Goal: Task Accomplishment & Management: Use online tool/utility

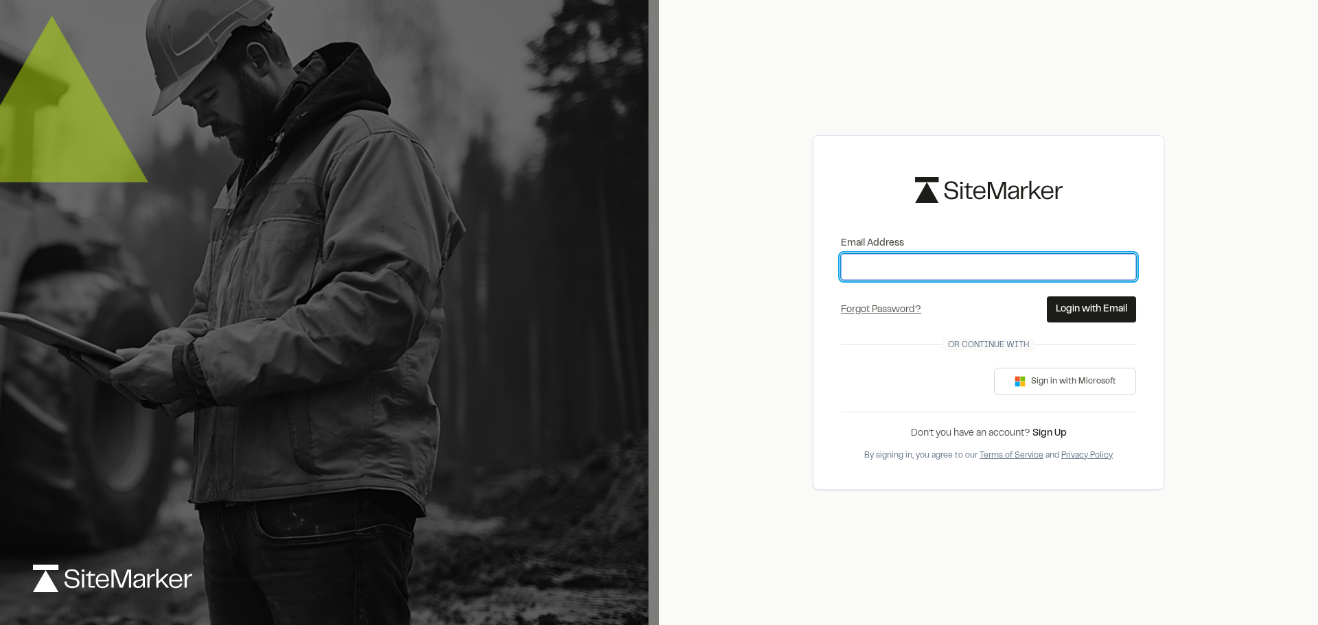
click at [968, 257] on input "Email Address" at bounding box center [988, 267] width 295 height 26
type input "**********"
click at [1094, 312] on button "Login with Email" at bounding box center [1091, 309] width 89 height 26
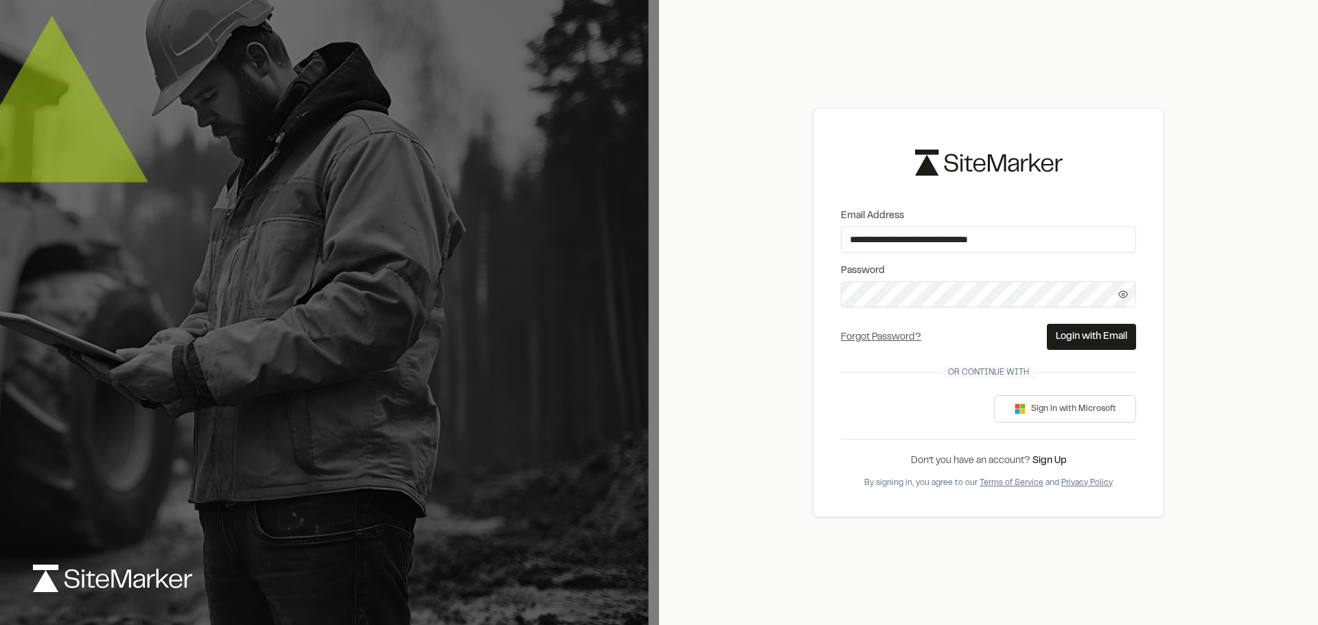
click at [1120, 290] on icon at bounding box center [1123, 295] width 10 height 10
click at [1099, 341] on button "Login with Email" at bounding box center [1091, 337] width 89 height 26
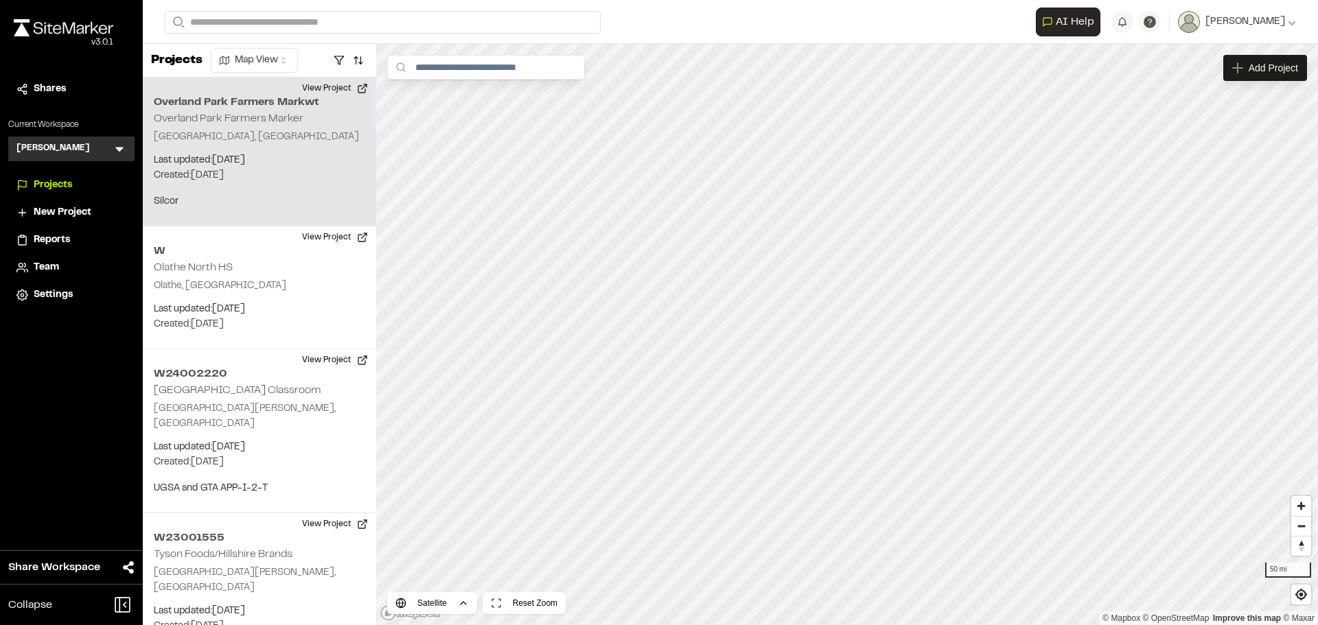
drag, startPoint x: 242, startPoint y: 179, endPoint x: 287, endPoint y: 184, distance: 45.5
click at [243, 179] on p "Created: Jun 23, 2025" at bounding box center [259, 175] width 211 height 15
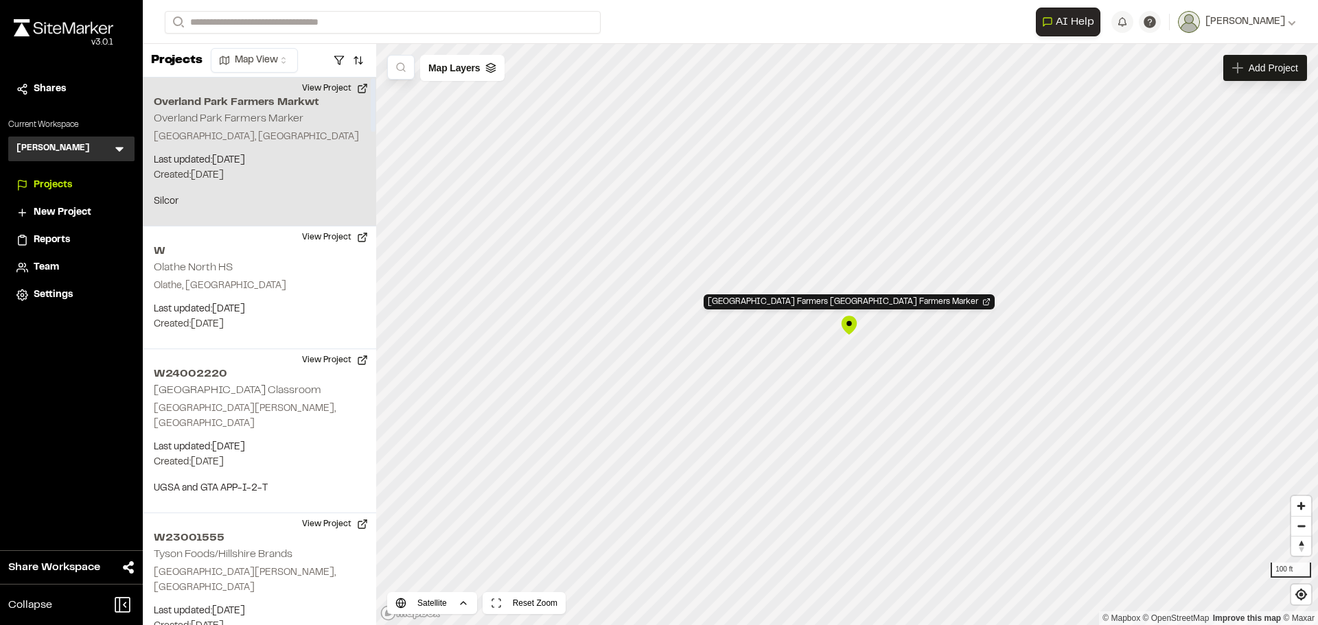
click at [331, 167] on p "Last updated: Aug 14, 2025" at bounding box center [259, 160] width 211 height 15
click at [63, 187] on span "Projects" at bounding box center [53, 185] width 38 height 15
click at [325, 167] on p "Last updated: Aug 14, 2025" at bounding box center [259, 160] width 211 height 15
click at [360, 86] on button "View Project" at bounding box center [335, 89] width 82 height 22
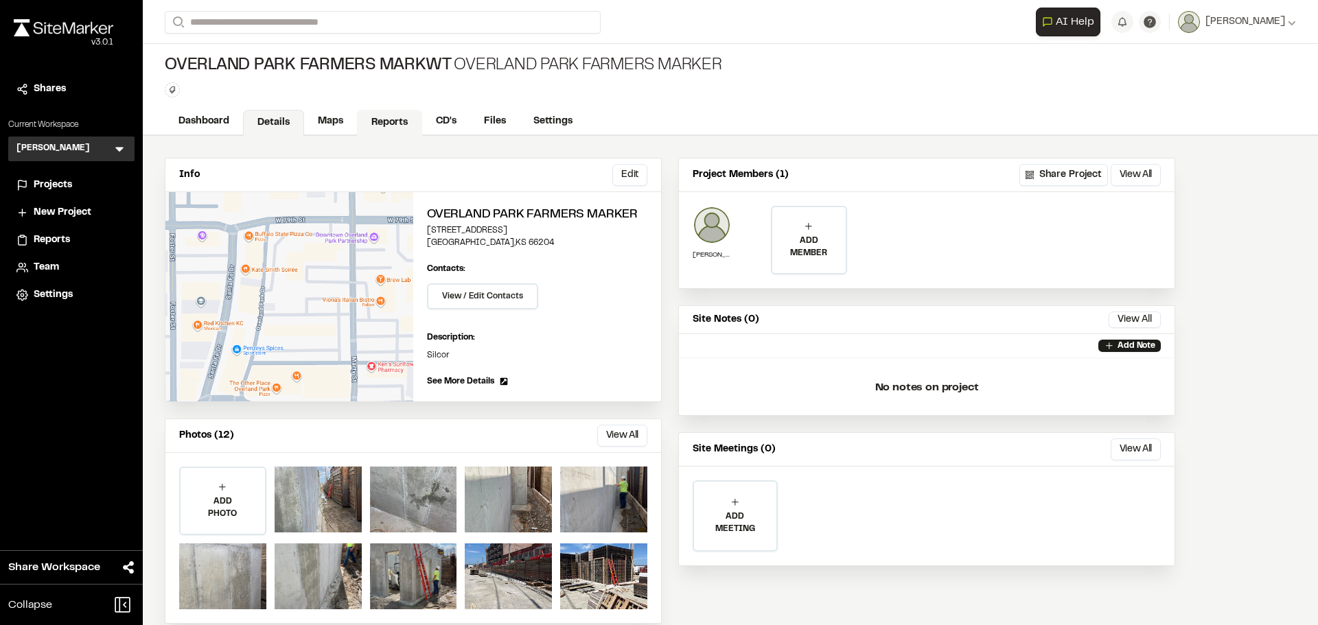
click at [397, 128] on link "Reports" at bounding box center [389, 123] width 65 height 26
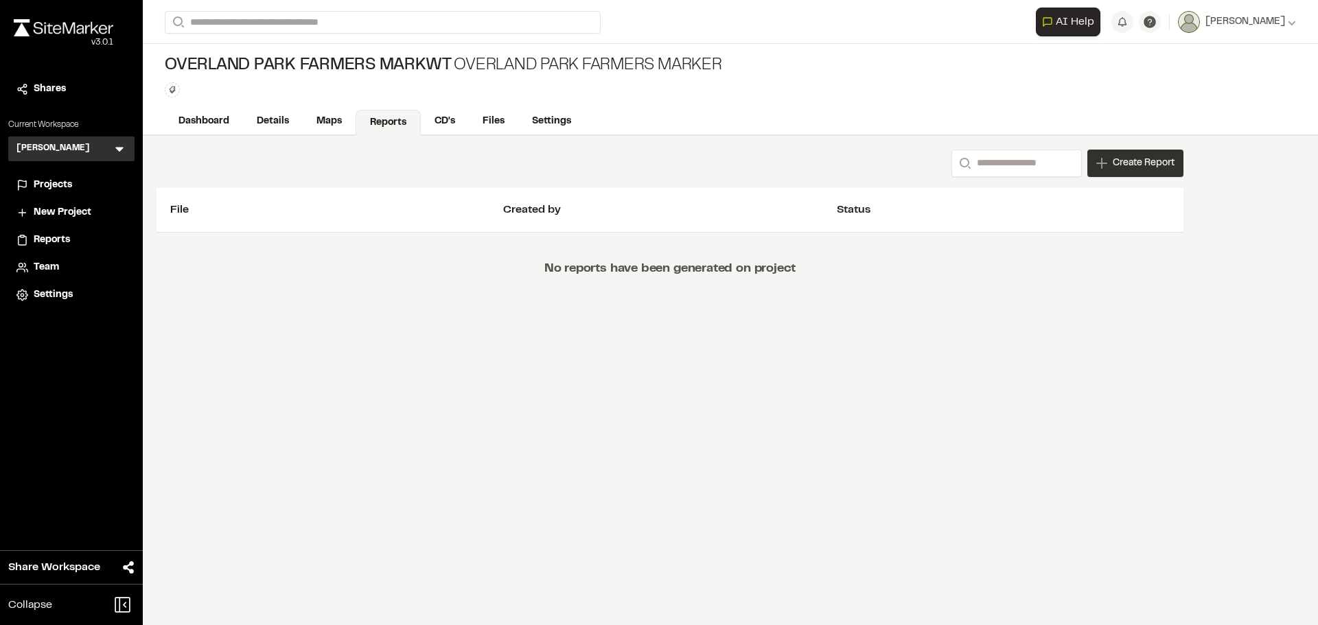
click at [1130, 161] on span "Create Report" at bounding box center [1143, 163] width 62 height 15
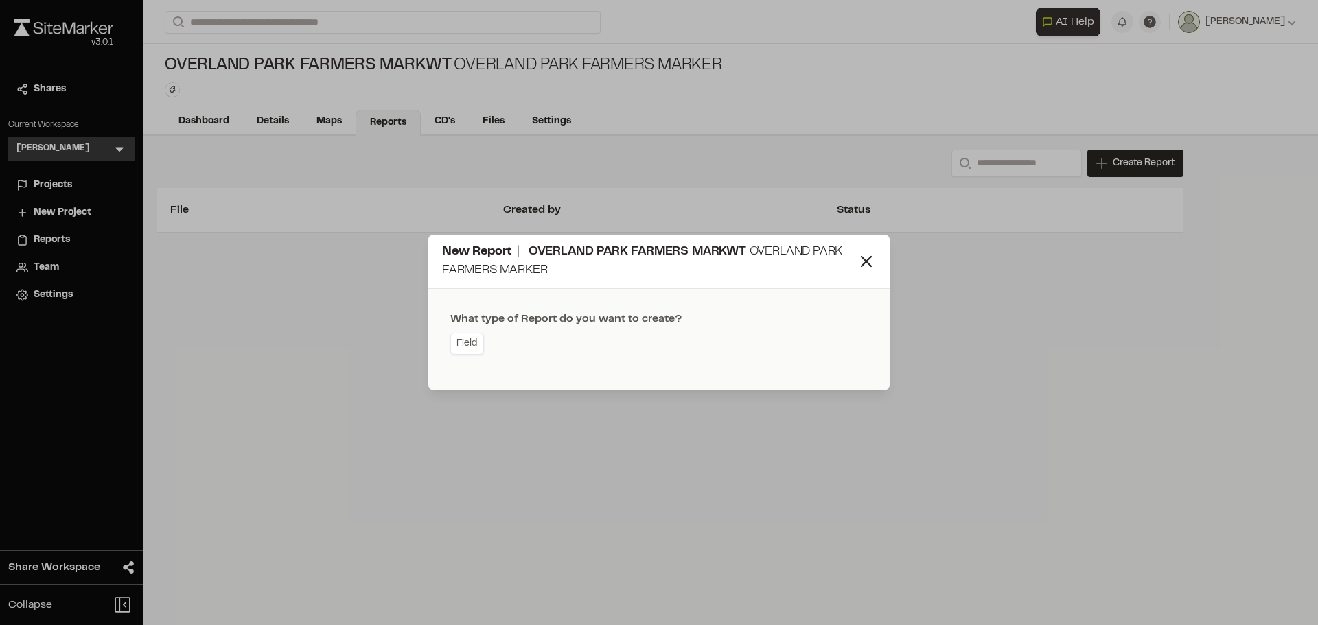
click at [462, 347] on link "Field" at bounding box center [467, 344] width 34 height 22
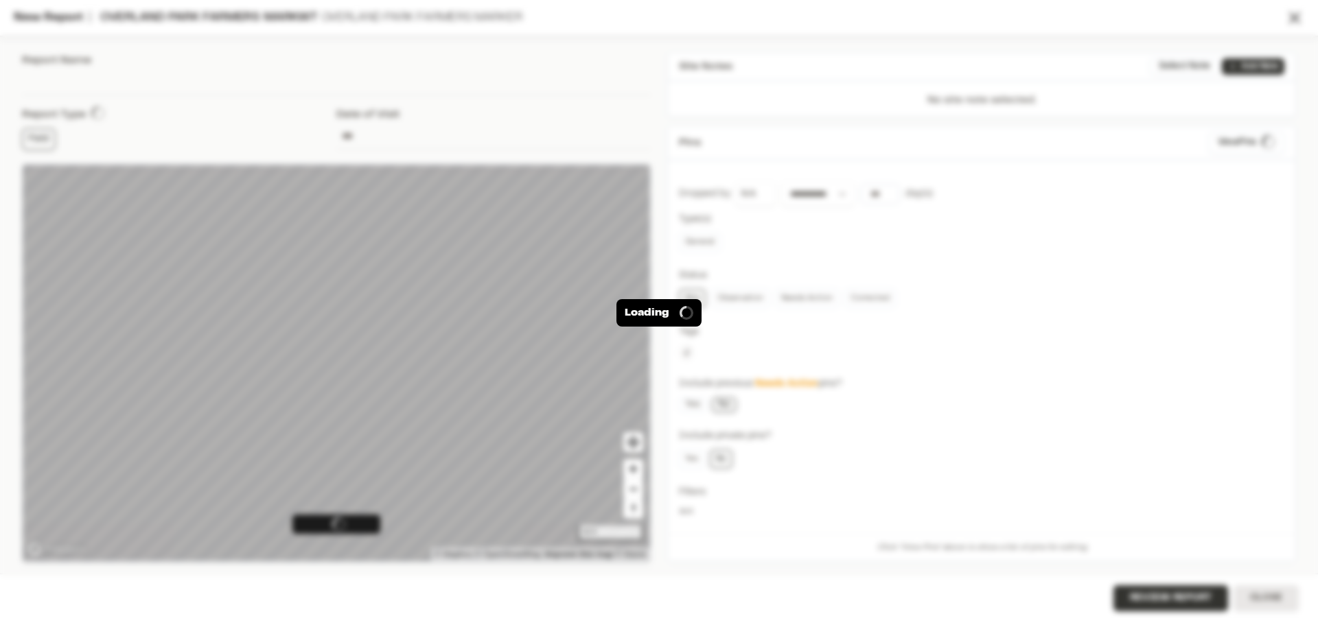
type input "**********"
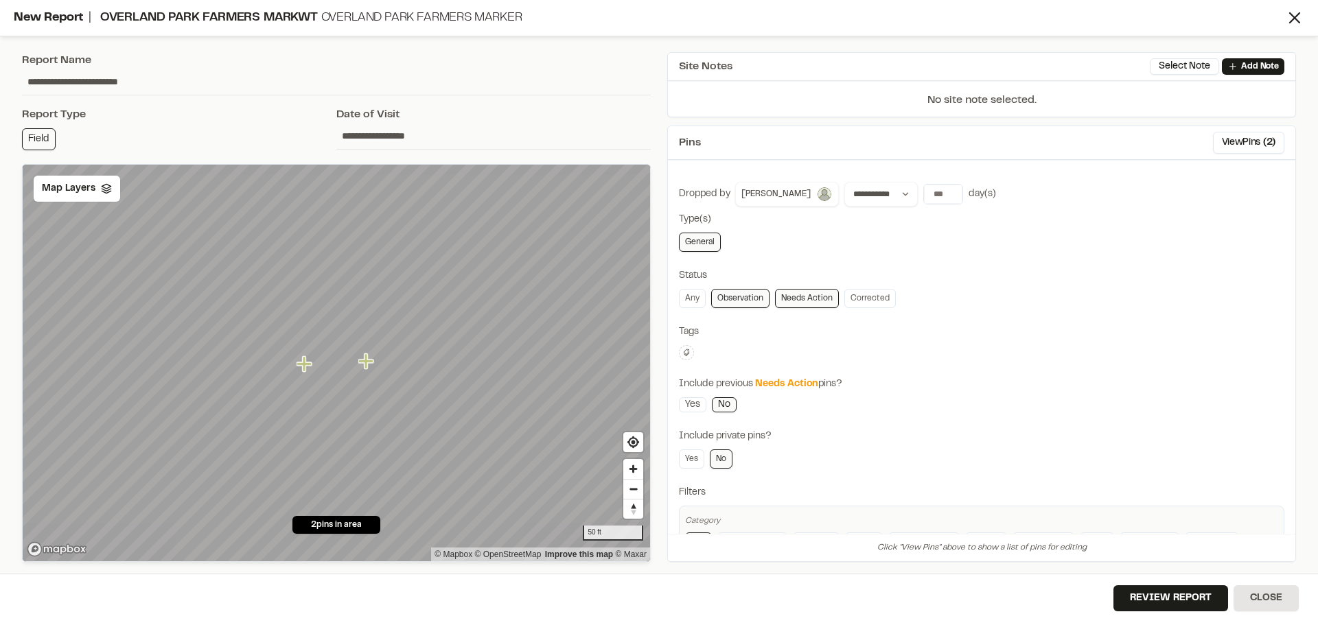
click at [745, 299] on link "Observation" at bounding box center [740, 298] width 58 height 19
click at [817, 300] on link "Needs Action" at bounding box center [807, 298] width 64 height 19
click at [747, 301] on link "Observation" at bounding box center [740, 298] width 58 height 19
click at [1231, 143] on button "View Pins ( 2 )" at bounding box center [1248, 143] width 71 height 22
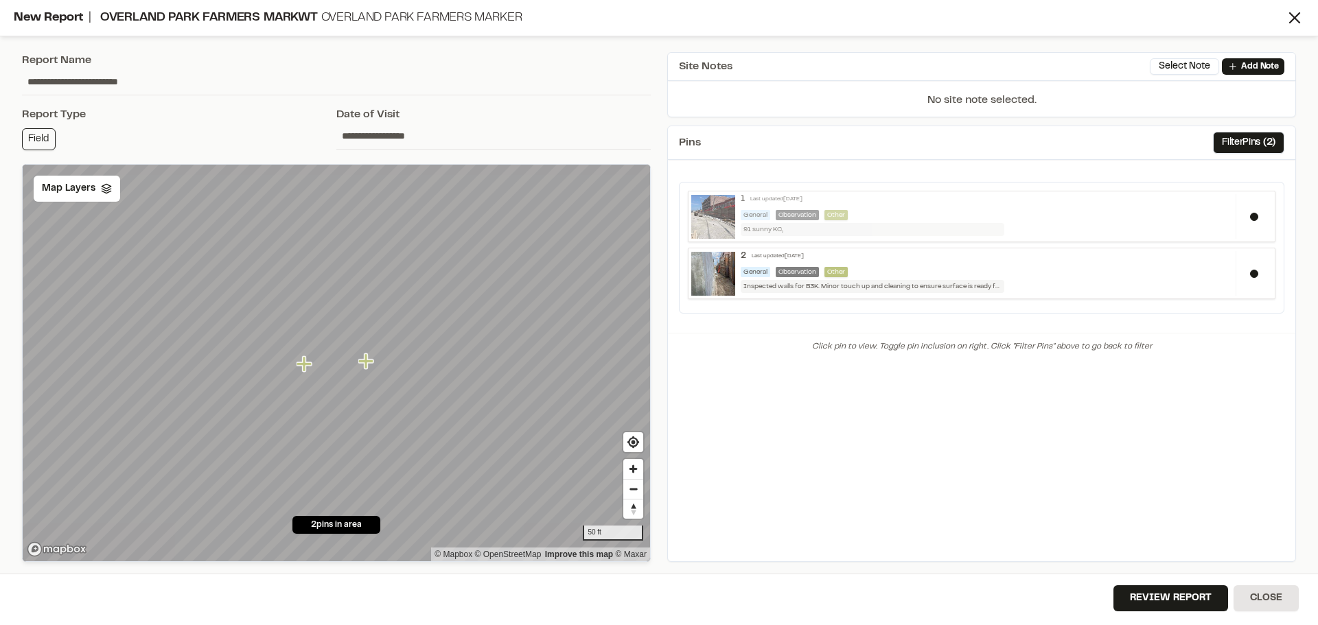
click at [1044, 220] on div "1 Last updated [DATE] General Observation Other 91 sunny KC," at bounding box center [985, 215] width 500 height 42
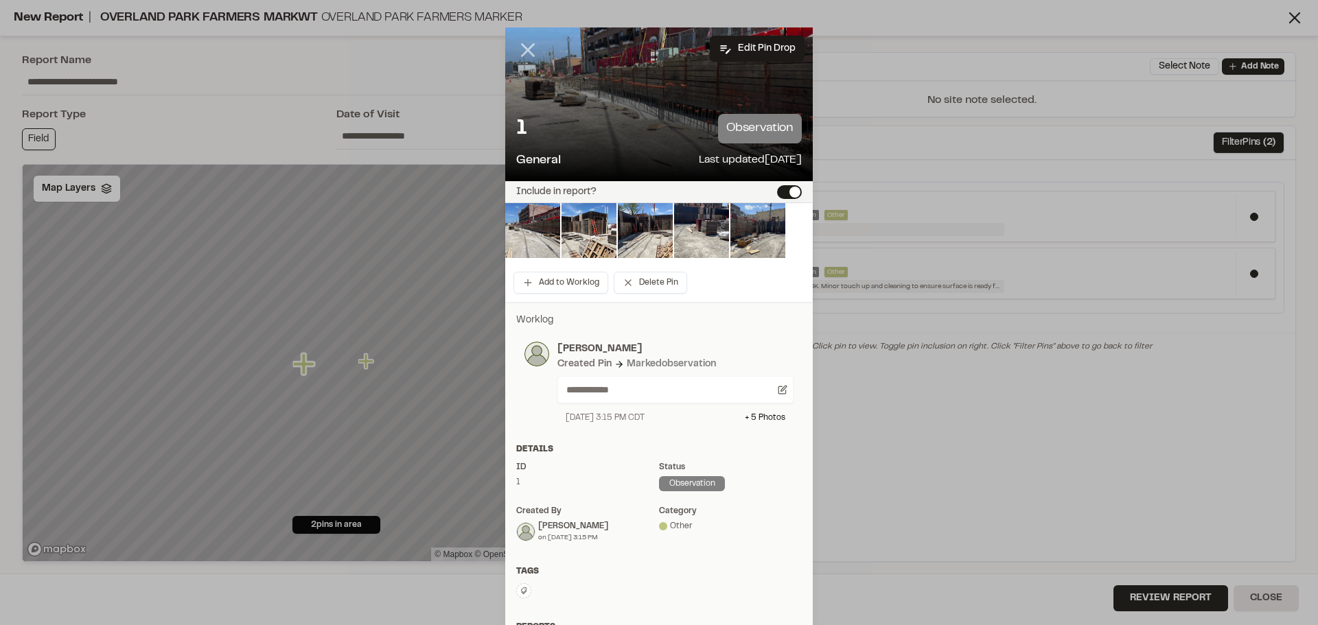
click at [523, 49] on line at bounding box center [528, 51] width 12 height 12
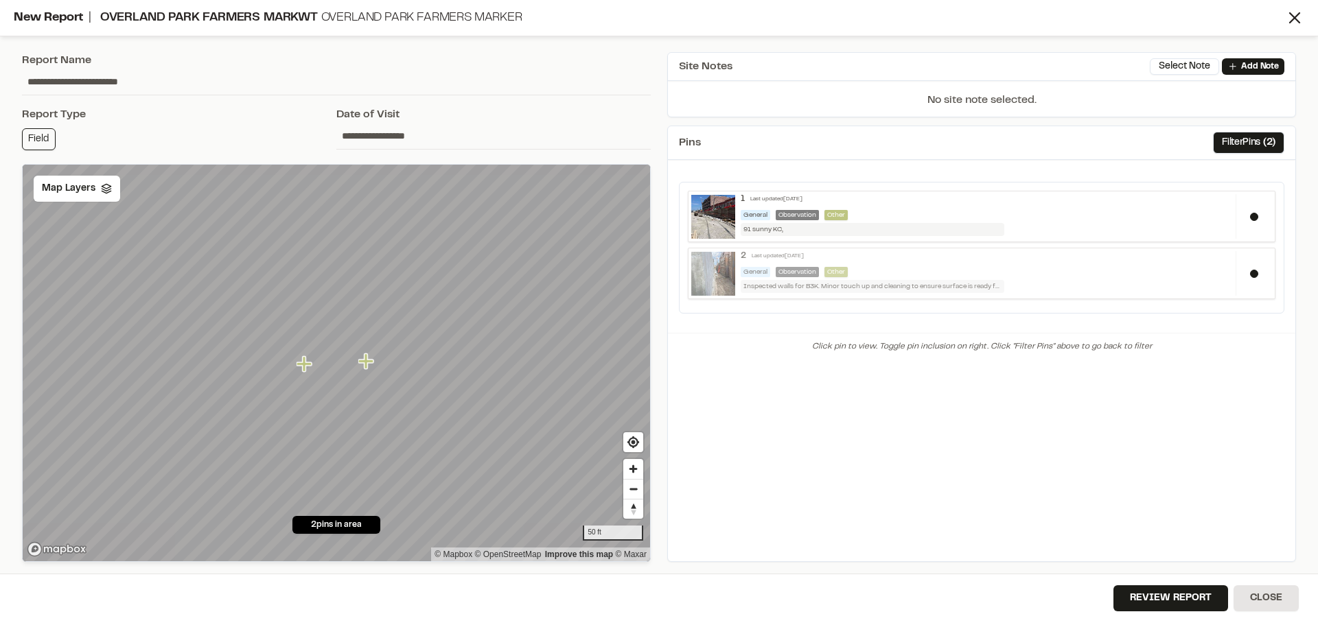
click at [1094, 276] on div "General Observation Other" at bounding box center [984, 272] width 489 height 10
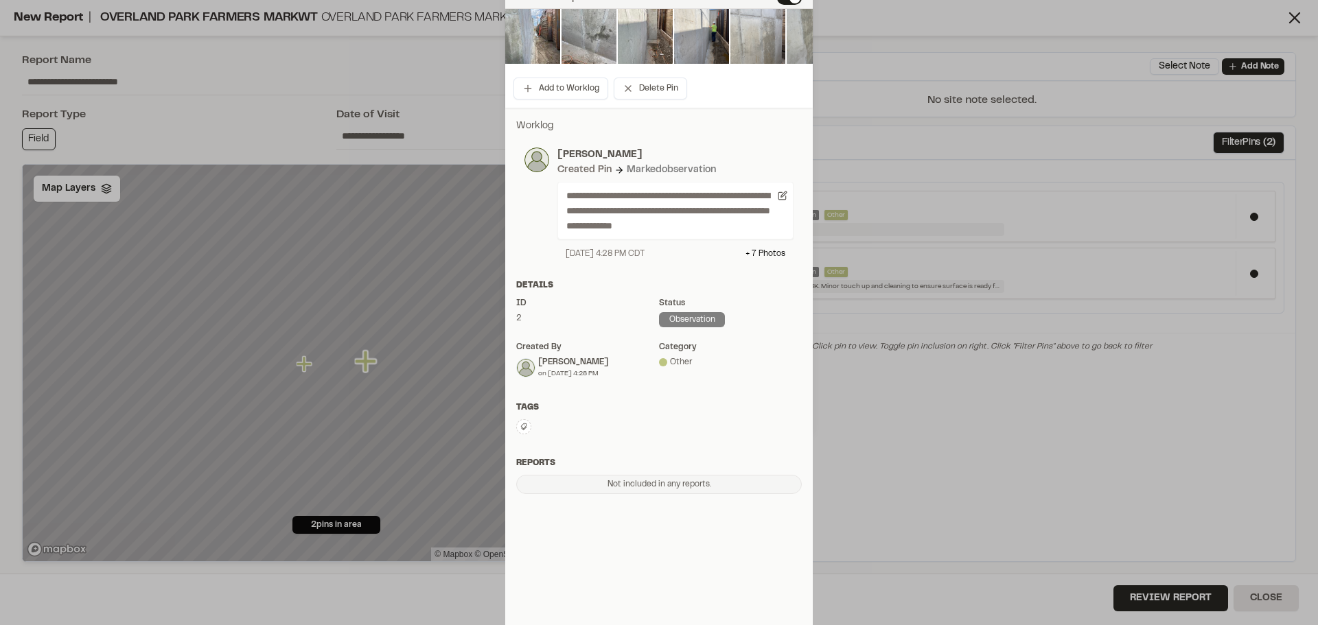
scroll to position [195, 0]
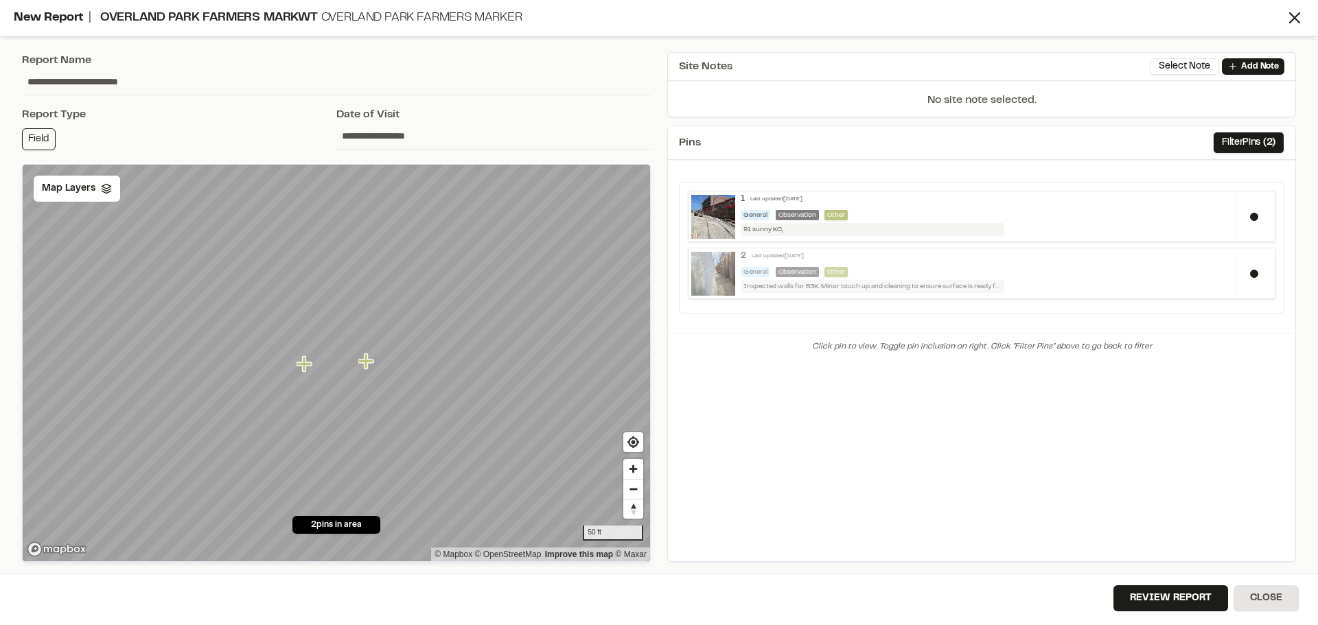
click at [726, 267] on img at bounding box center [713, 274] width 44 height 44
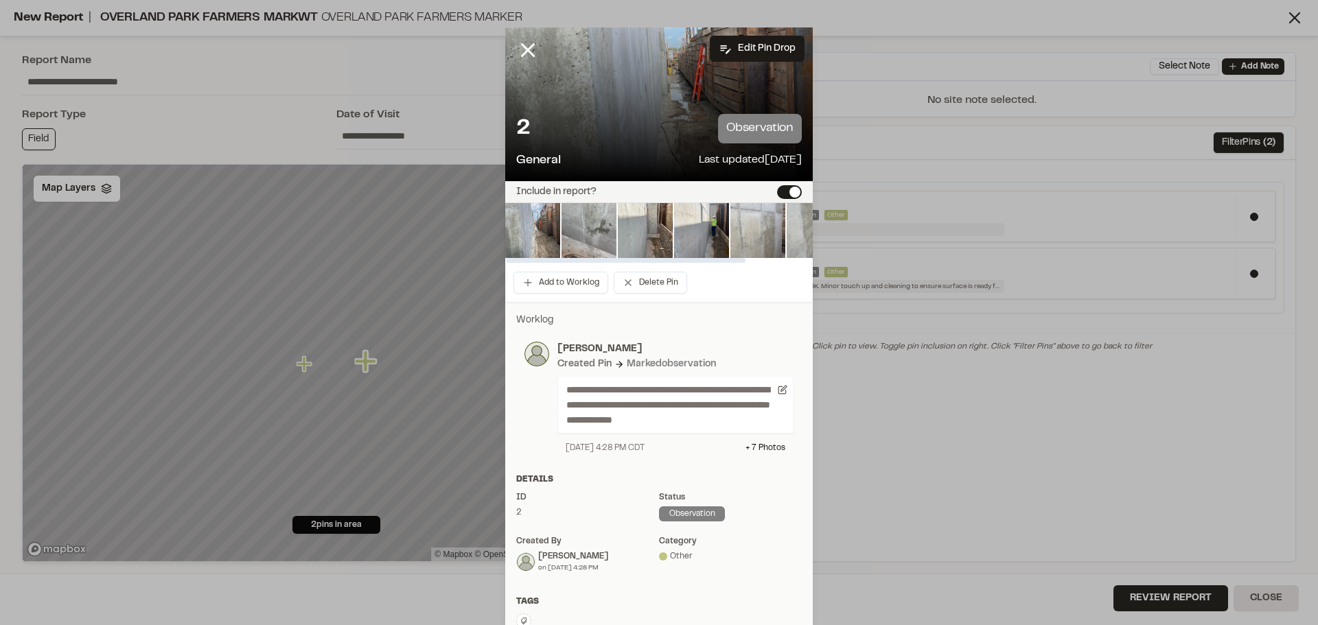
click at [788, 241] on img at bounding box center [813, 230] width 55 height 55
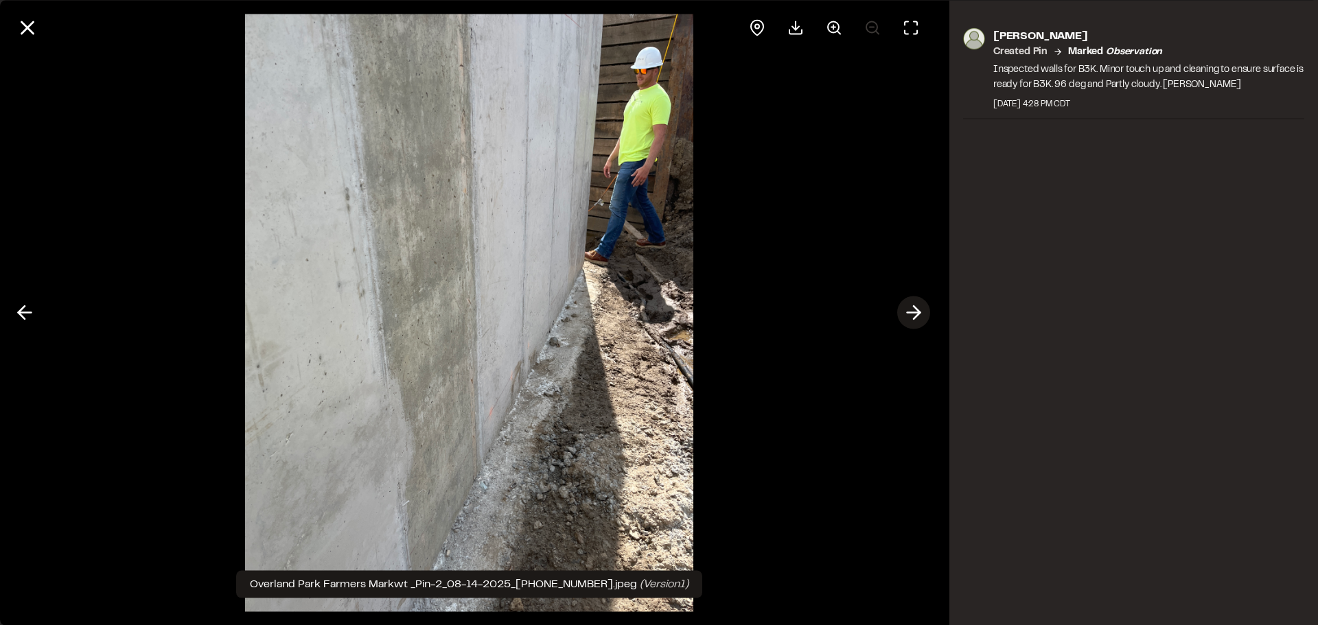
click at [918, 312] on polyline at bounding box center [916, 312] width 6 height 13
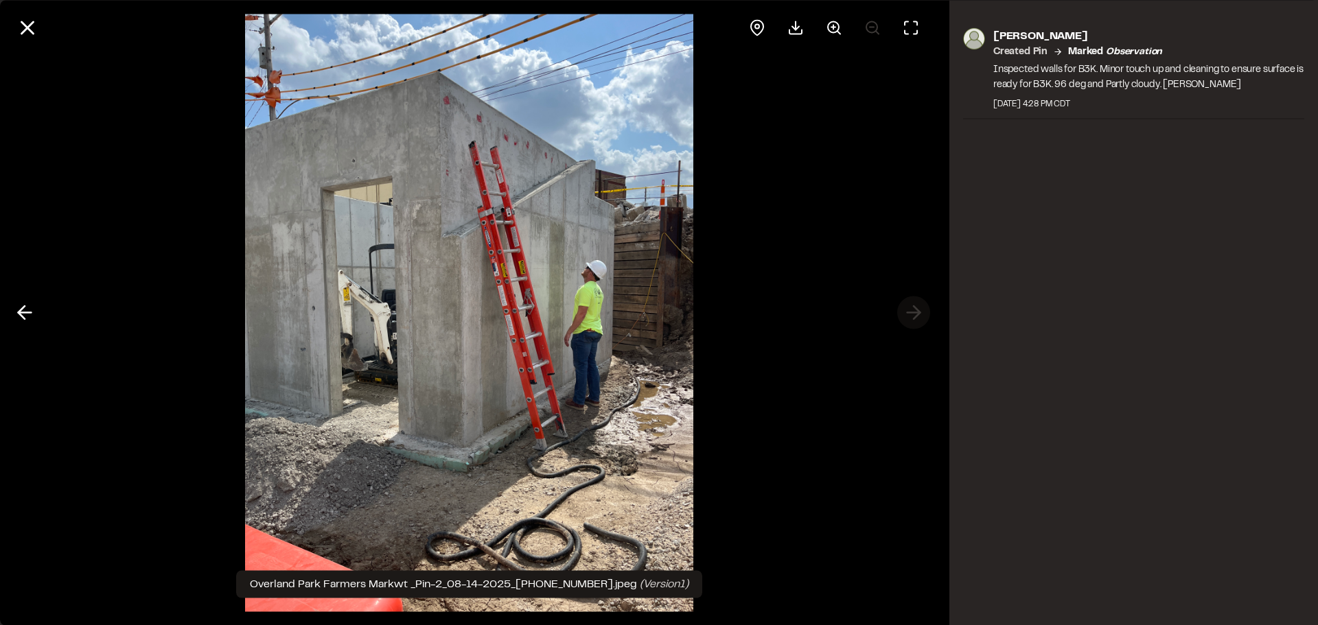
click at [918, 312] on div at bounding box center [469, 312] width 938 height 625
click at [25, 30] on line at bounding box center [28, 28] width 12 height 12
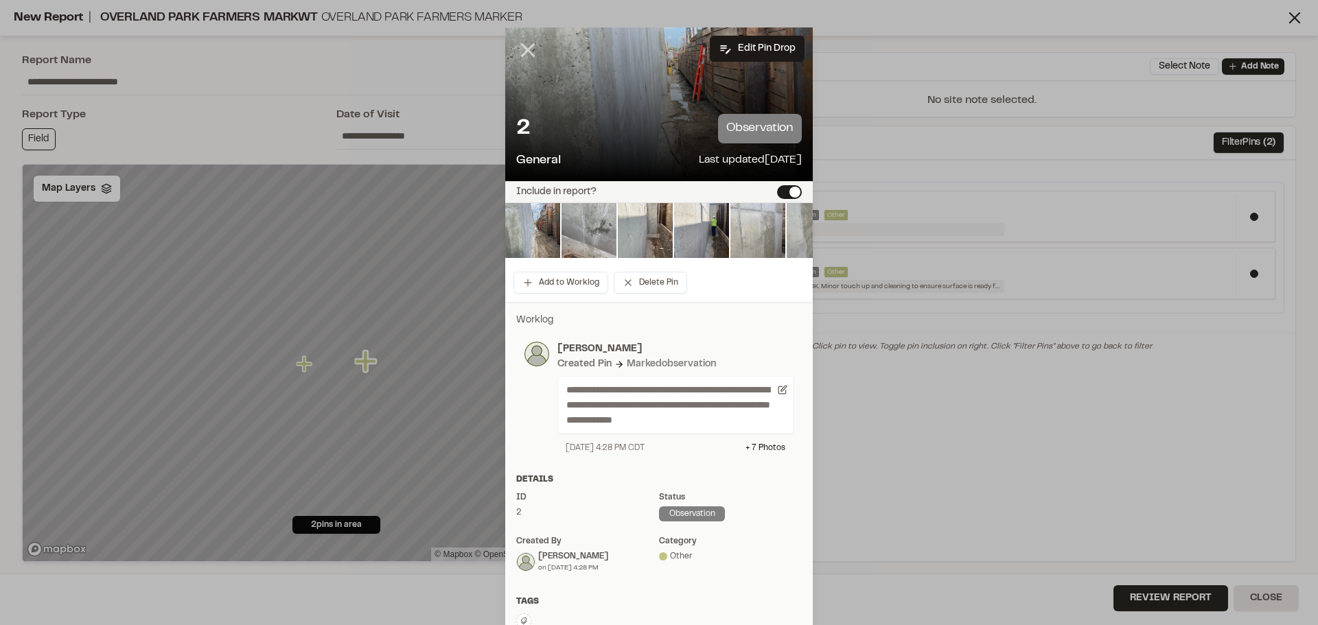
click at [522, 49] on line at bounding box center [528, 51] width 12 height 12
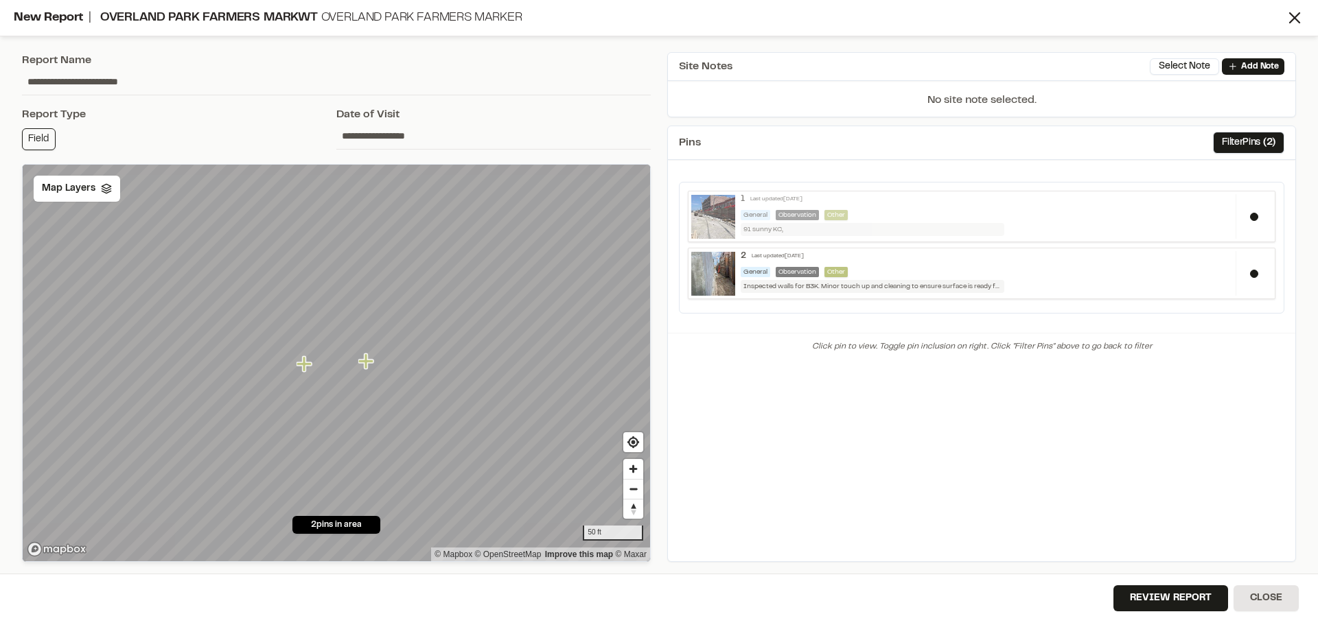
click at [712, 210] on img at bounding box center [713, 217] width 44 height 44
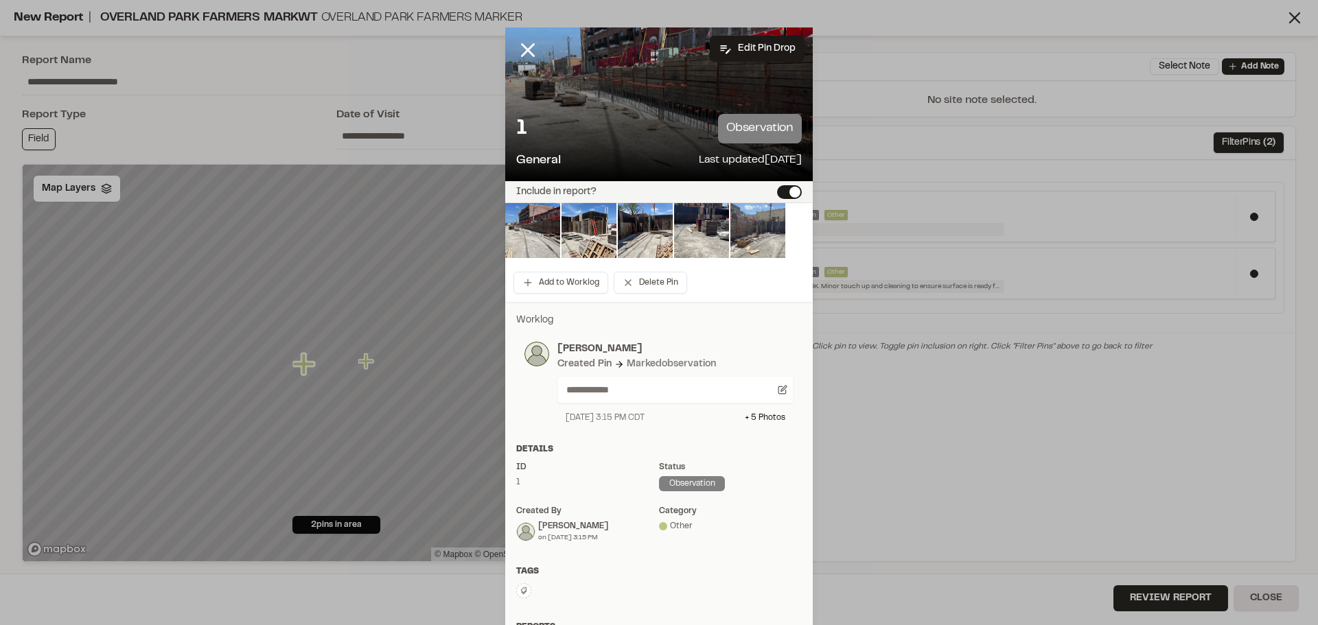
click at [756, 233] on img at bounding box center [757, 230] width 55 height 55
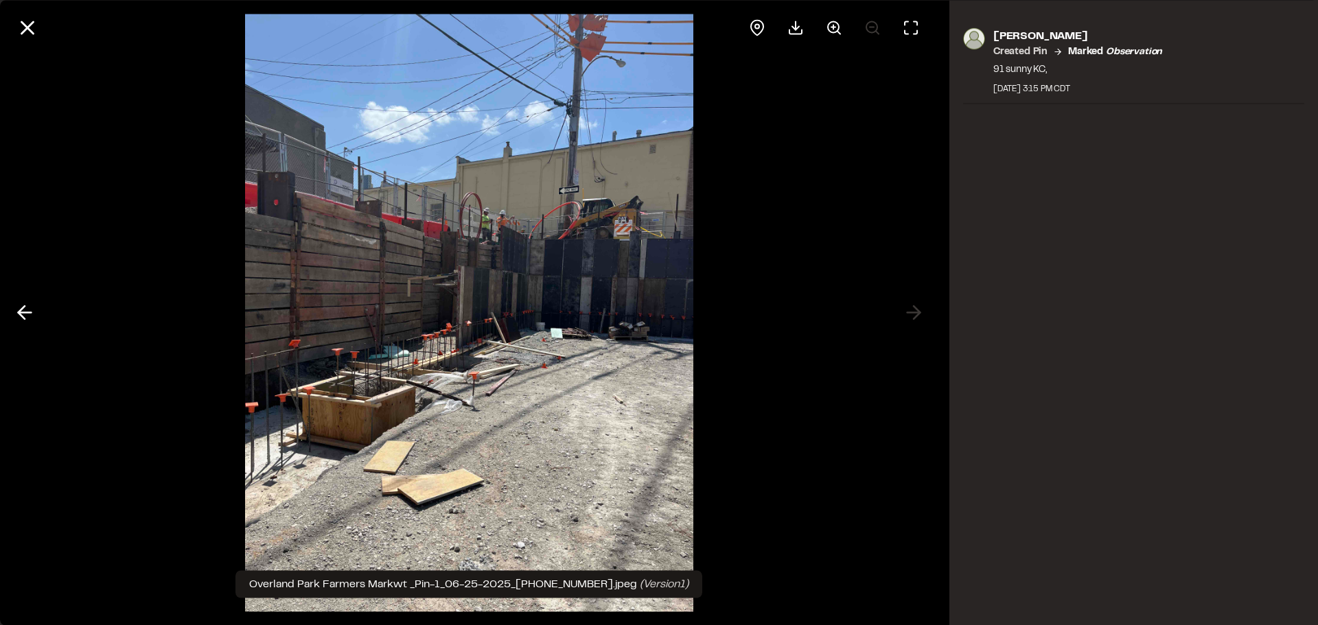
click at [912, 312] on div at bounding box center [469, 312] width 938 height 625
click at [23, 23] on line at bounding box center [28, 28] width 12 height 12
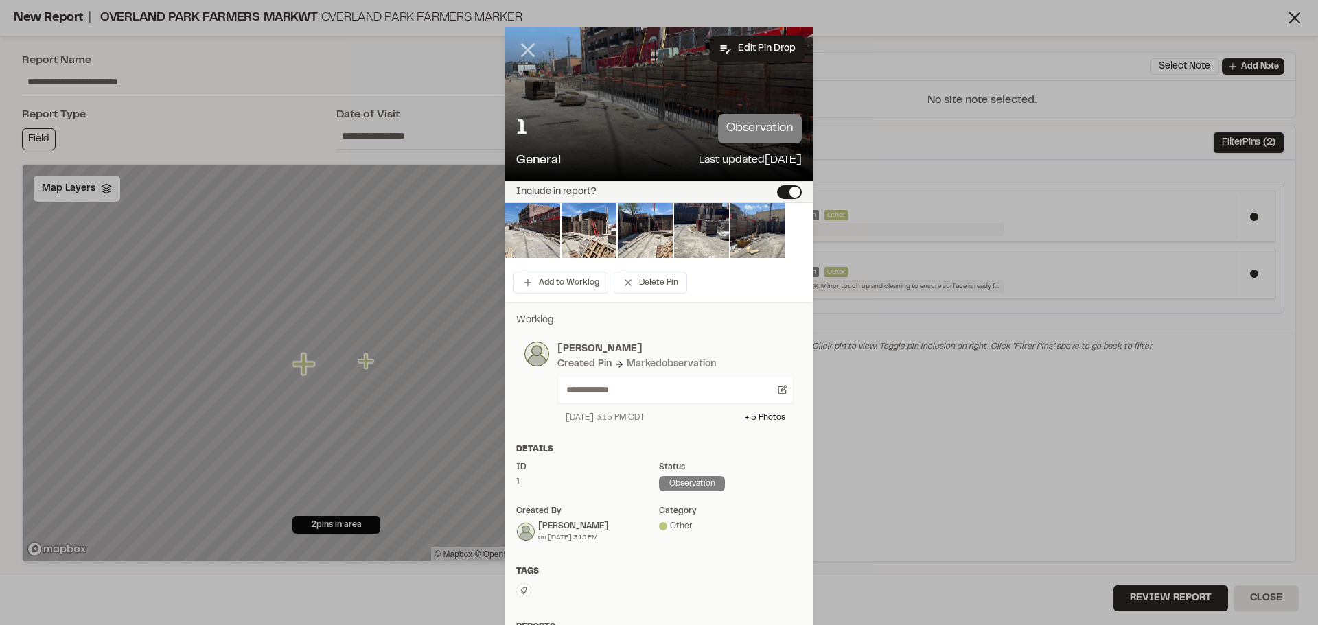
click at [519, 48] on icon at bounding box center [527, 49] width 23 height 23
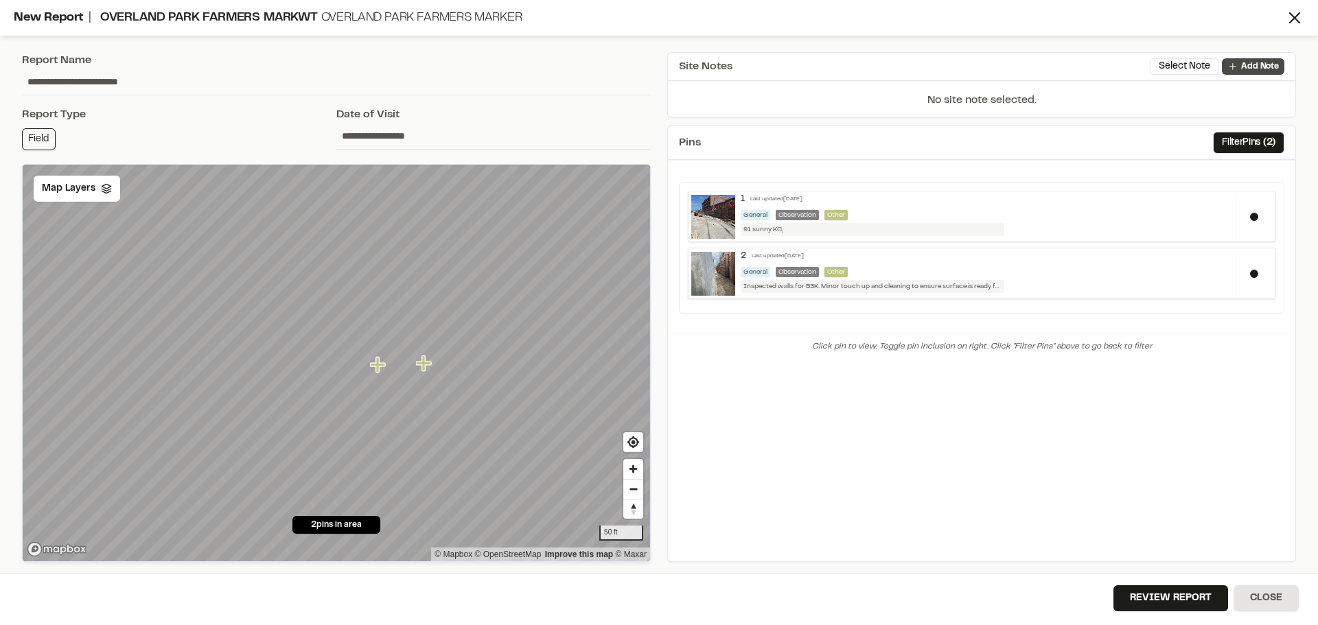
click at [1259, 63] on p "Add Note" at bounding box center [1260, 66] width 38 height 12
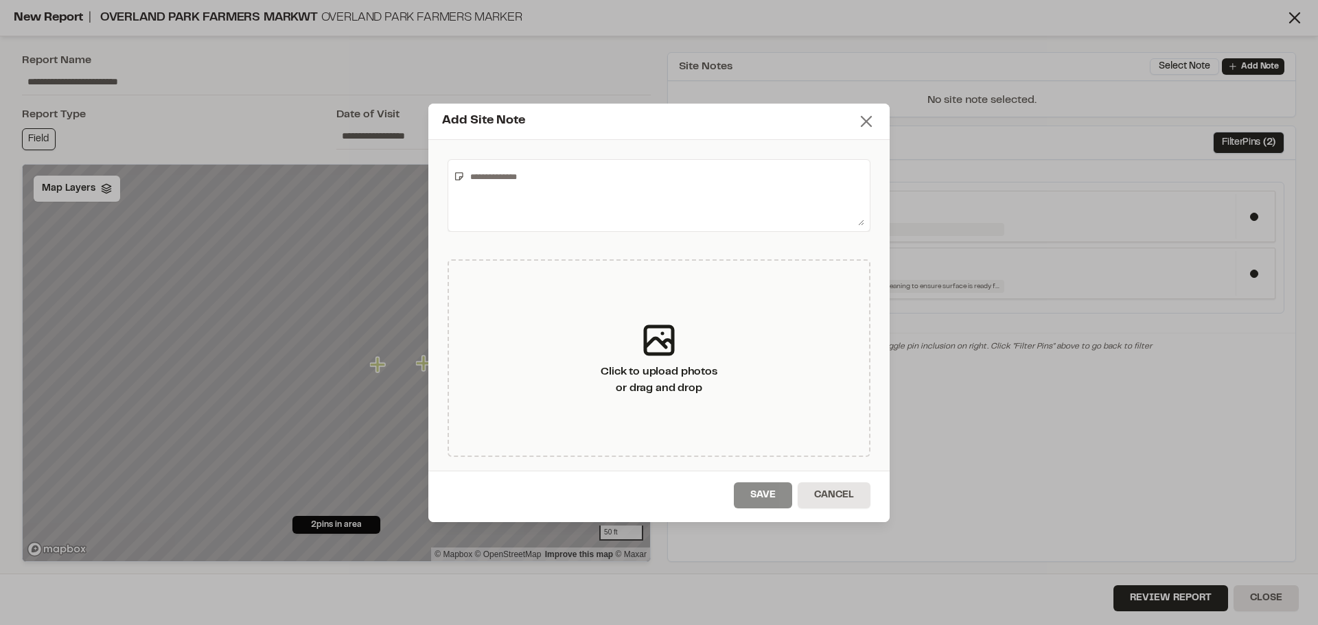
click at [869, 120] on icon at bounding box center [865, 121] width 19 height 19
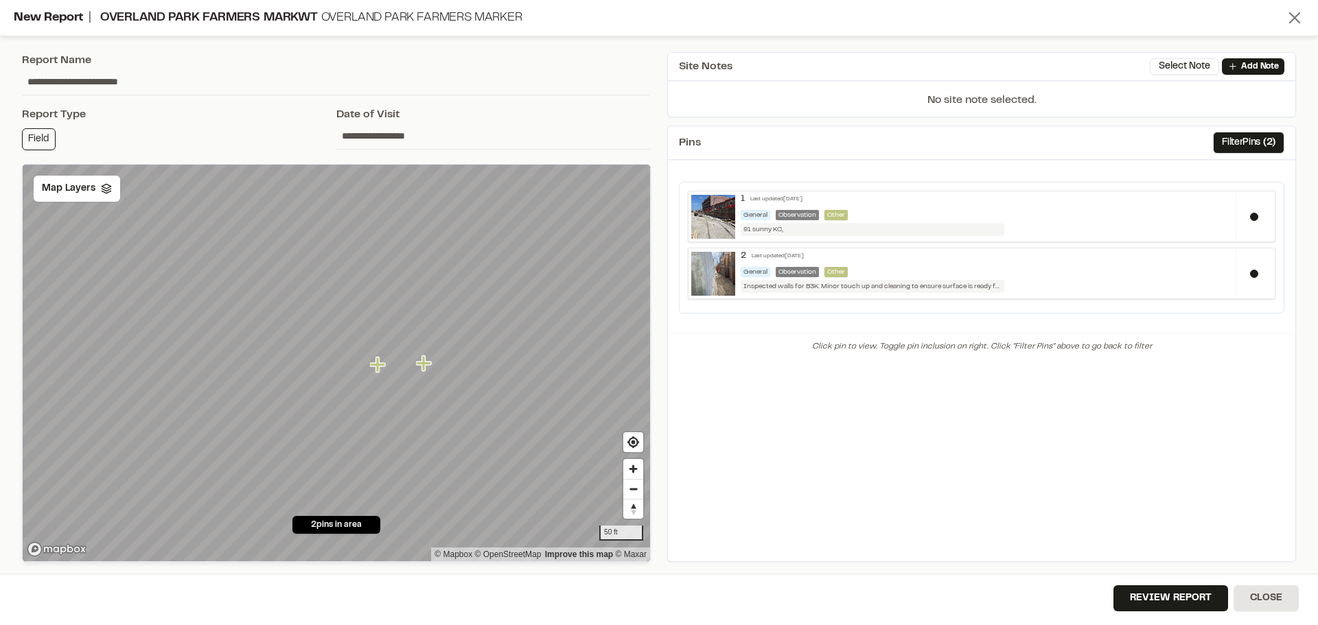
click at [1294, 12] on icon at bounding box center [1294, 17] width 19 height 19
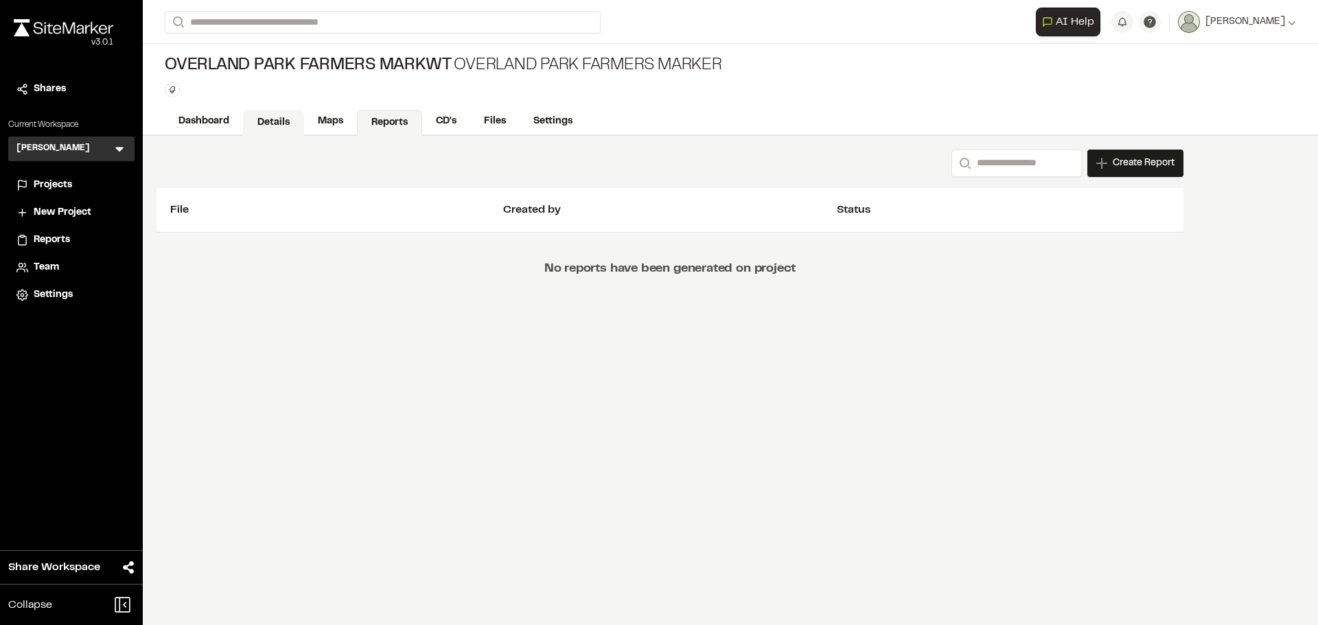
click at [269, 121] on link "Details" at bounding box center [273, 123] width 61 height 26
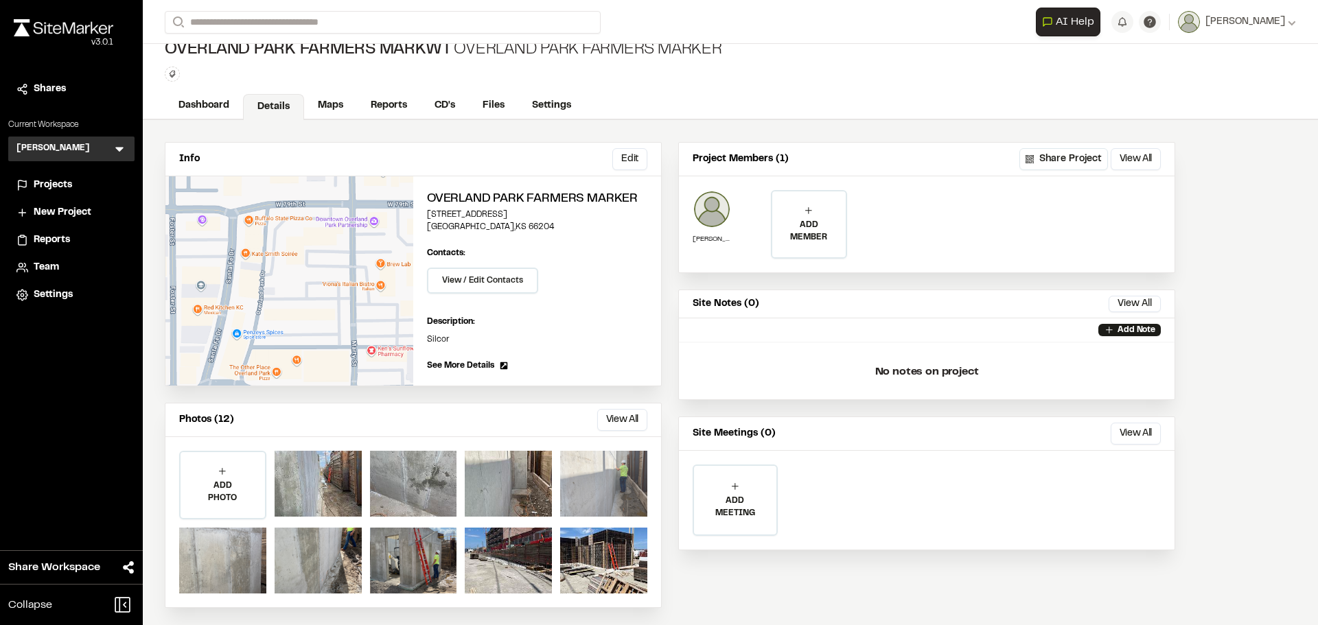
scroll to position [21, 0]
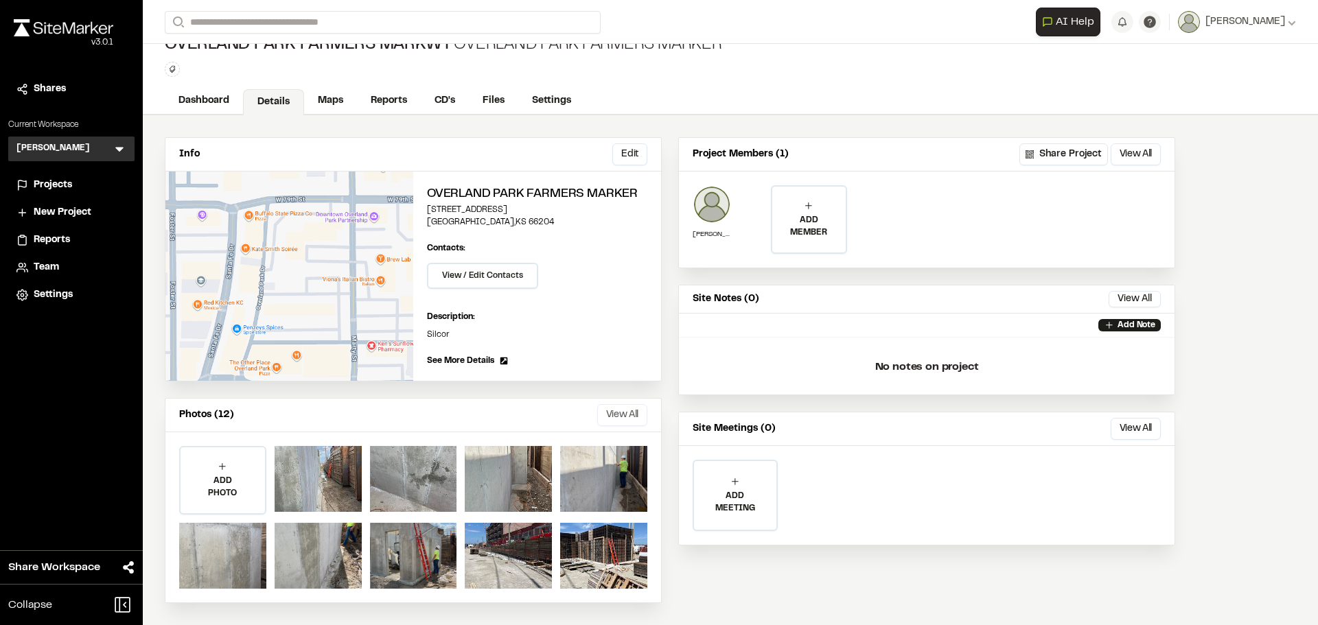
click at [620, 415] on button "View All" at bounding box center [622, 415] width 50 height 22
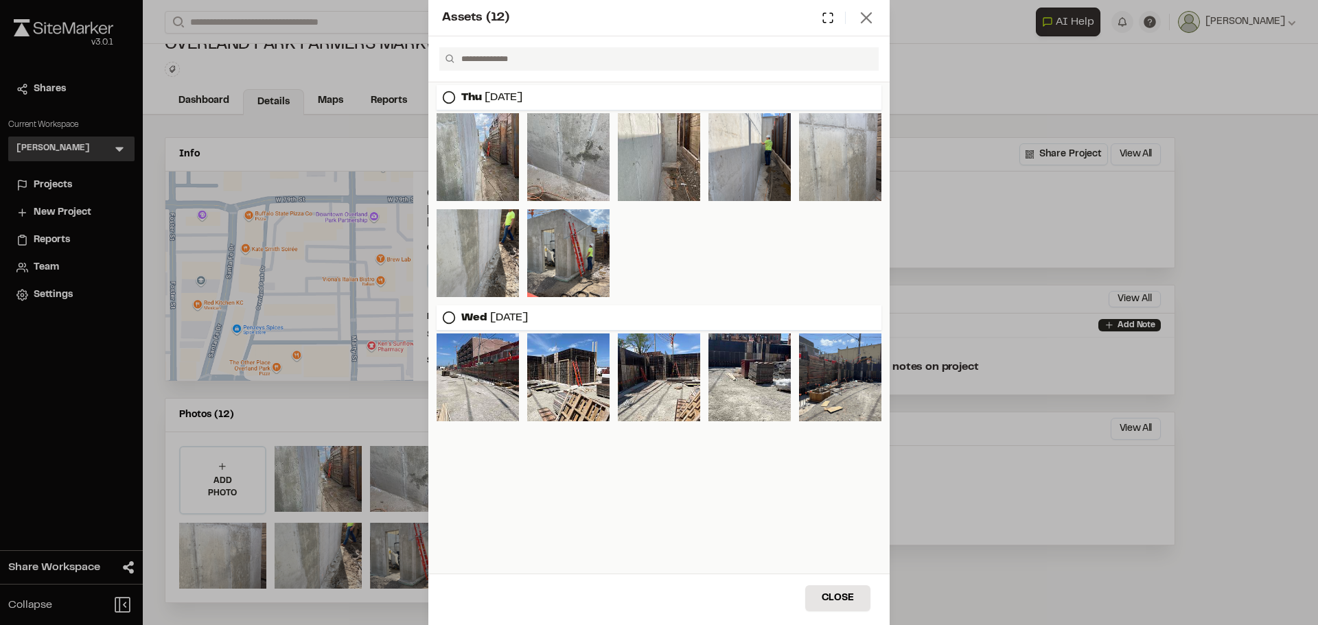
click at [865, 16] on line at bounding box center [866, 18] width 10 height 10
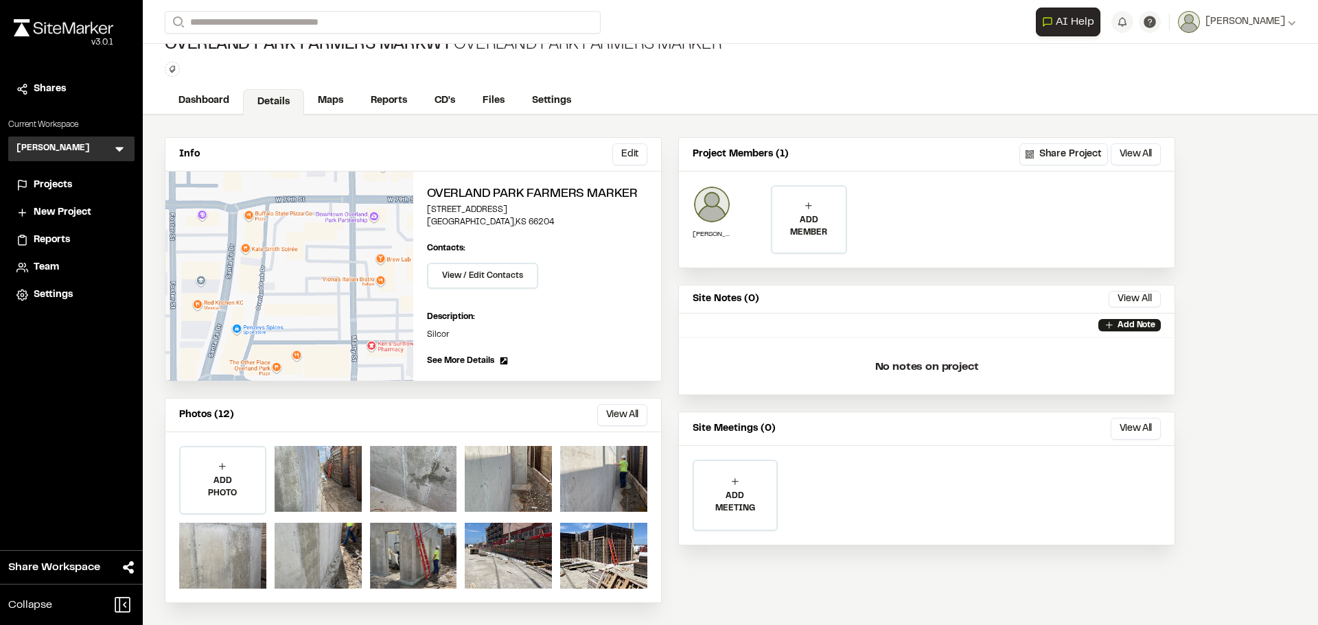
click at [469, 359] on span "See More Details" at bounding box center [460, 361] width 67 height 12
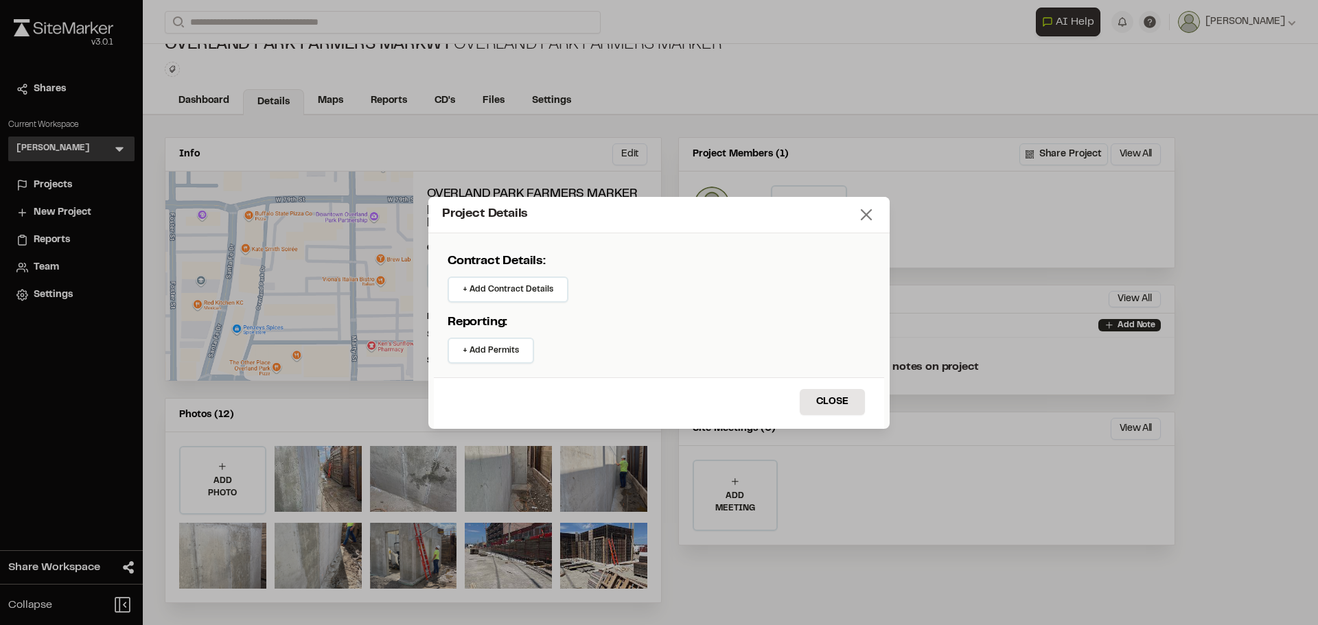
click at [872, 214] on icon at bounding box center [865, 214] width 19 height 19
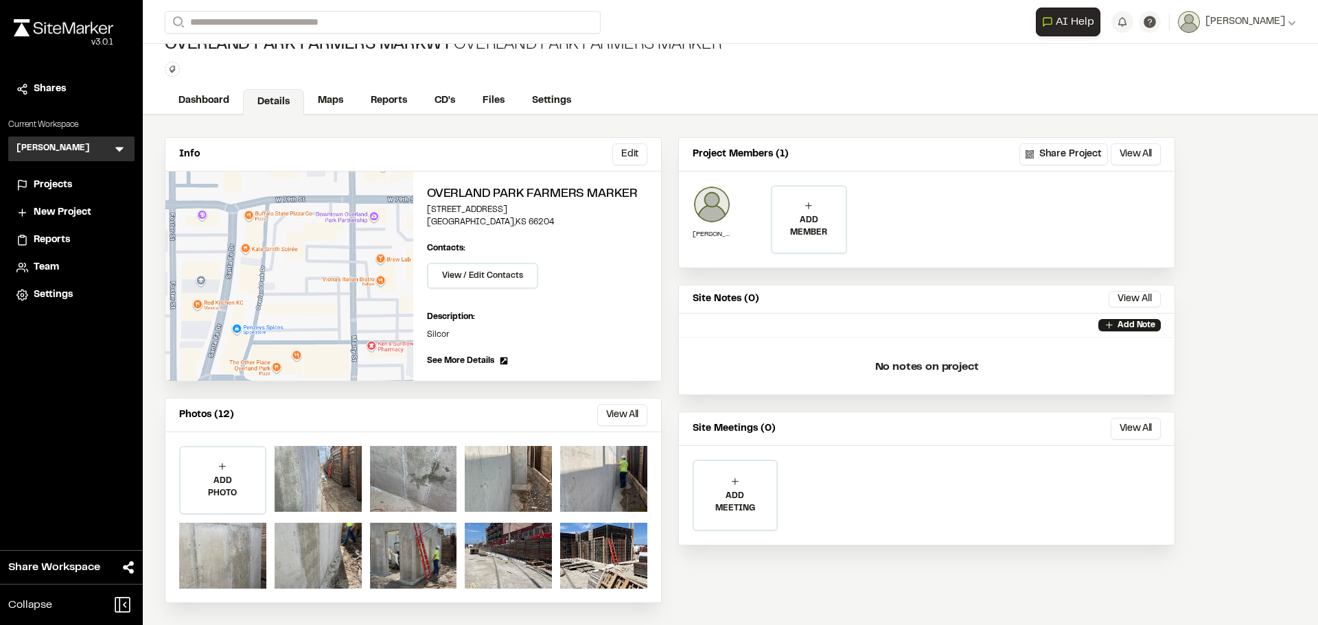
click at [480, 360] on span "See More Details" at bounding box center [460, 361] width 67 height 12
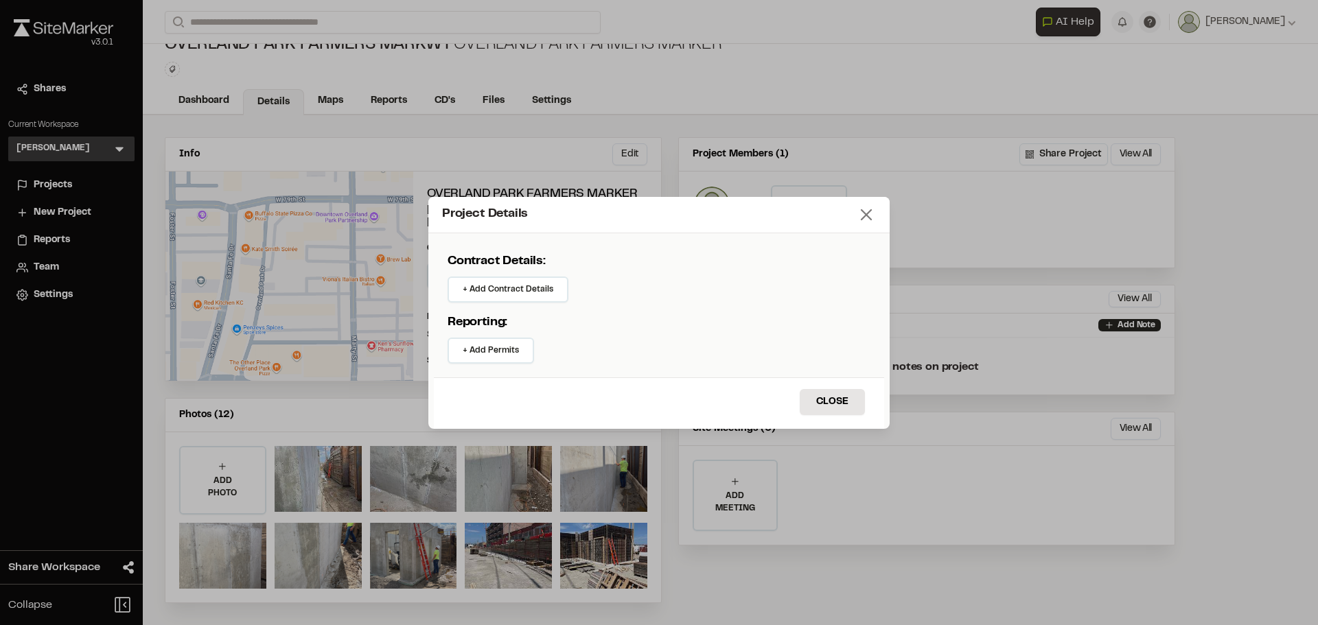
click at [870, 211] on line at bounding box center [866, 215] width 10 height 10
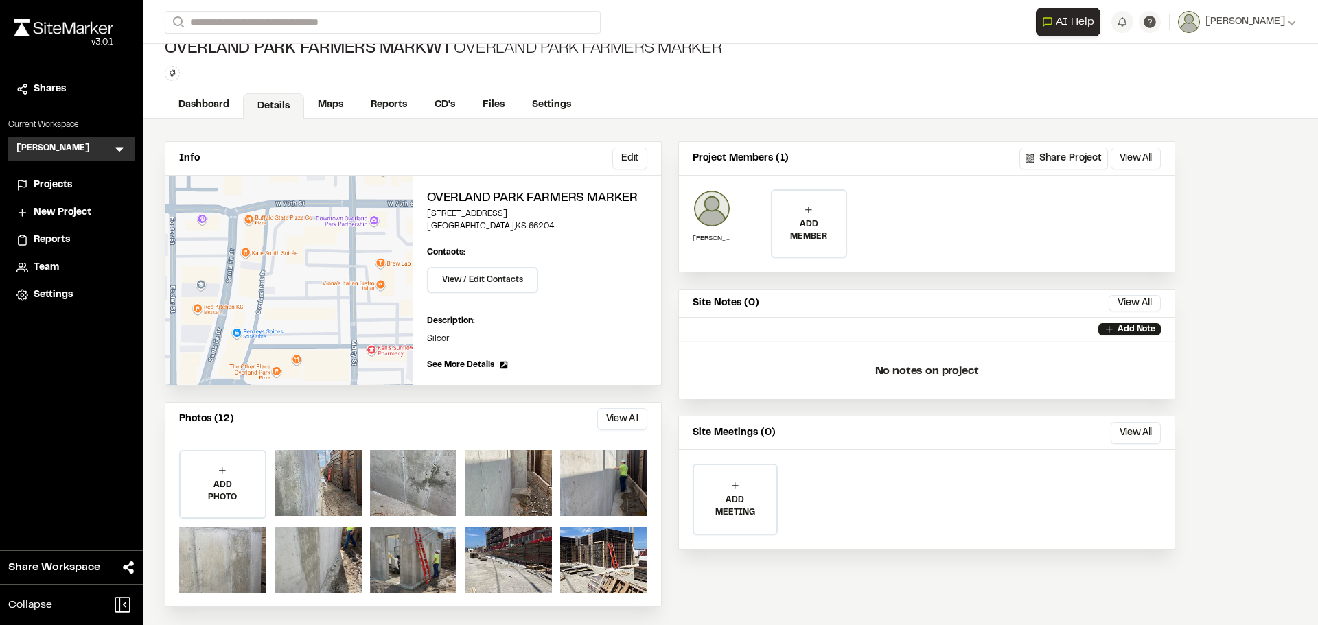
scroll to position [0, 0]
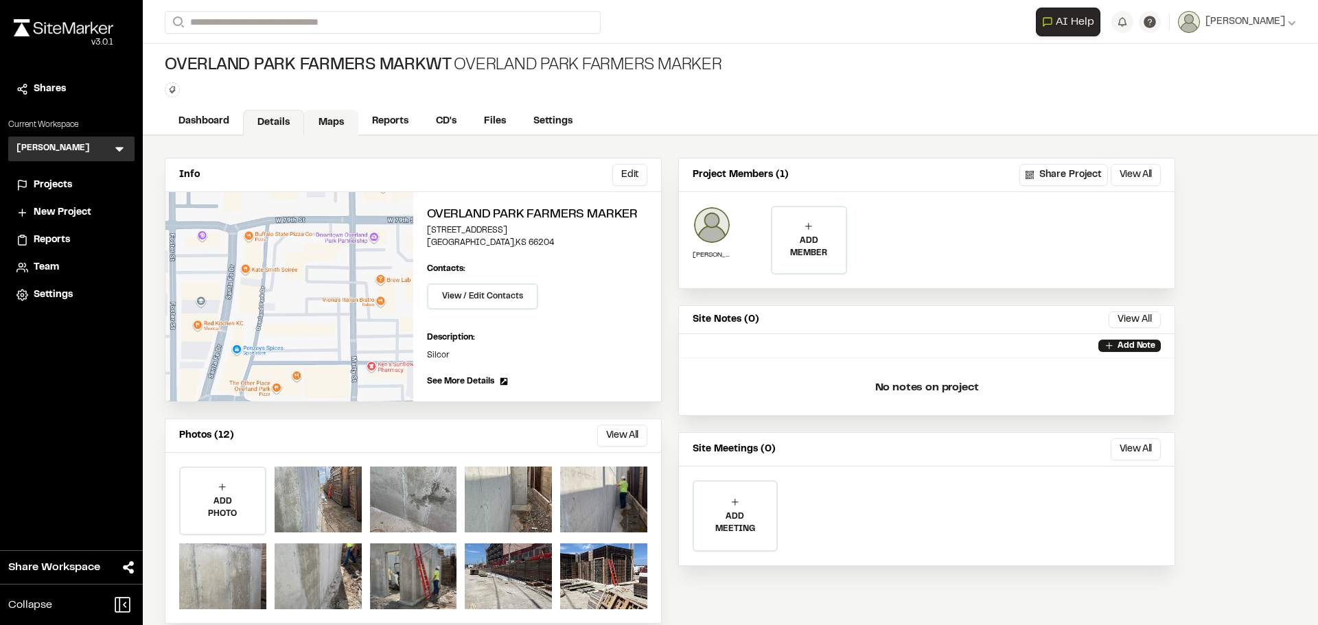
click at [329, 119] on link "Maps" at bounding box center [331, 123] width 54 height 26
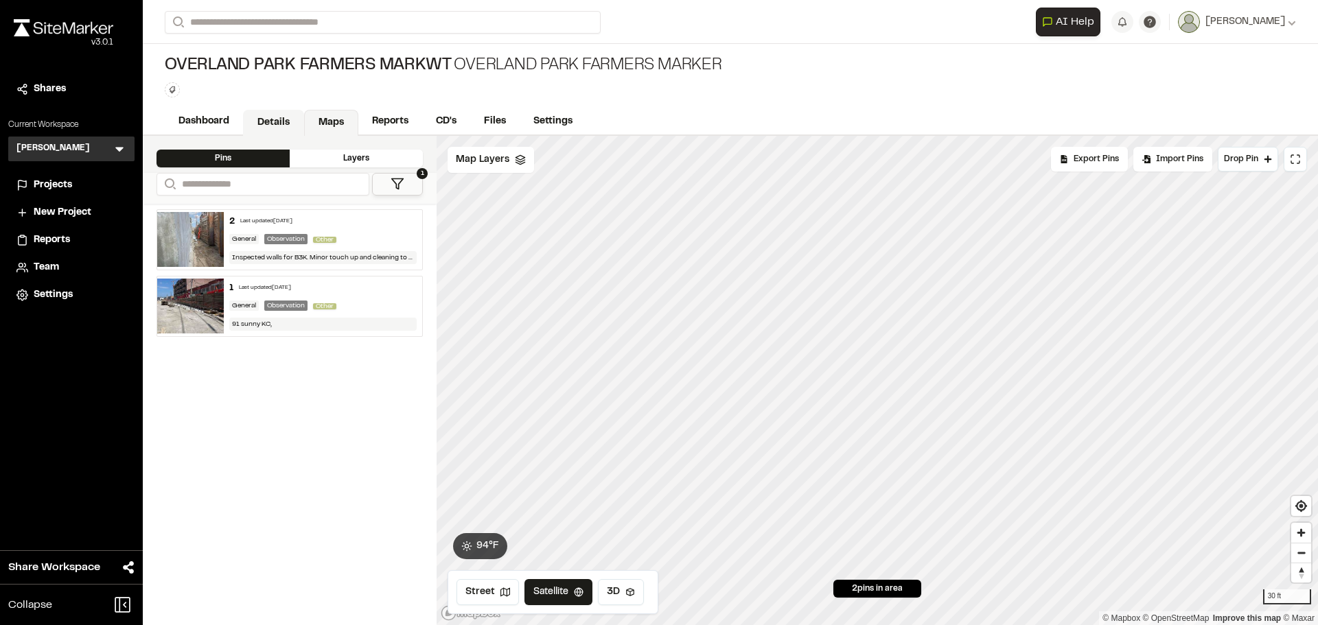
click at [270, 120] on link "Details" at bounding box center [273, 123] width 61 height 26
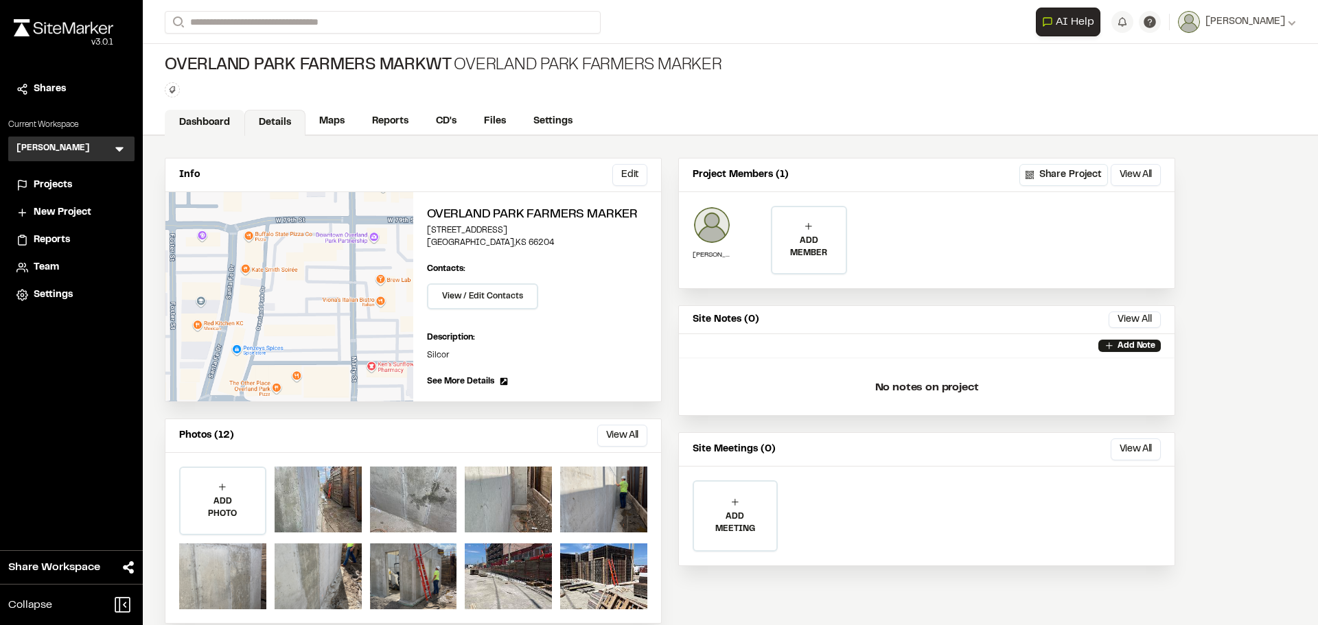
click at [214, 118] on link "Dashboard" at bounding box center [205, 123] width 80 height 26
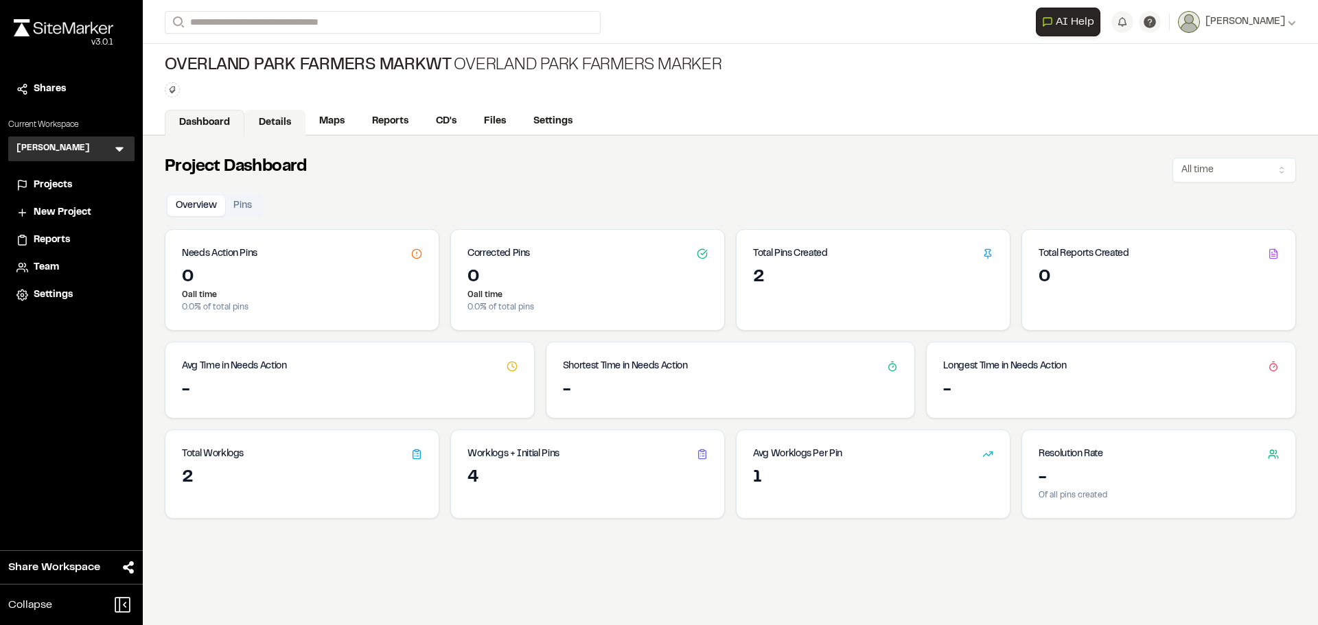
click at [275, 118] on link "Details" at bounding box center [274, 123] width 61 height 26
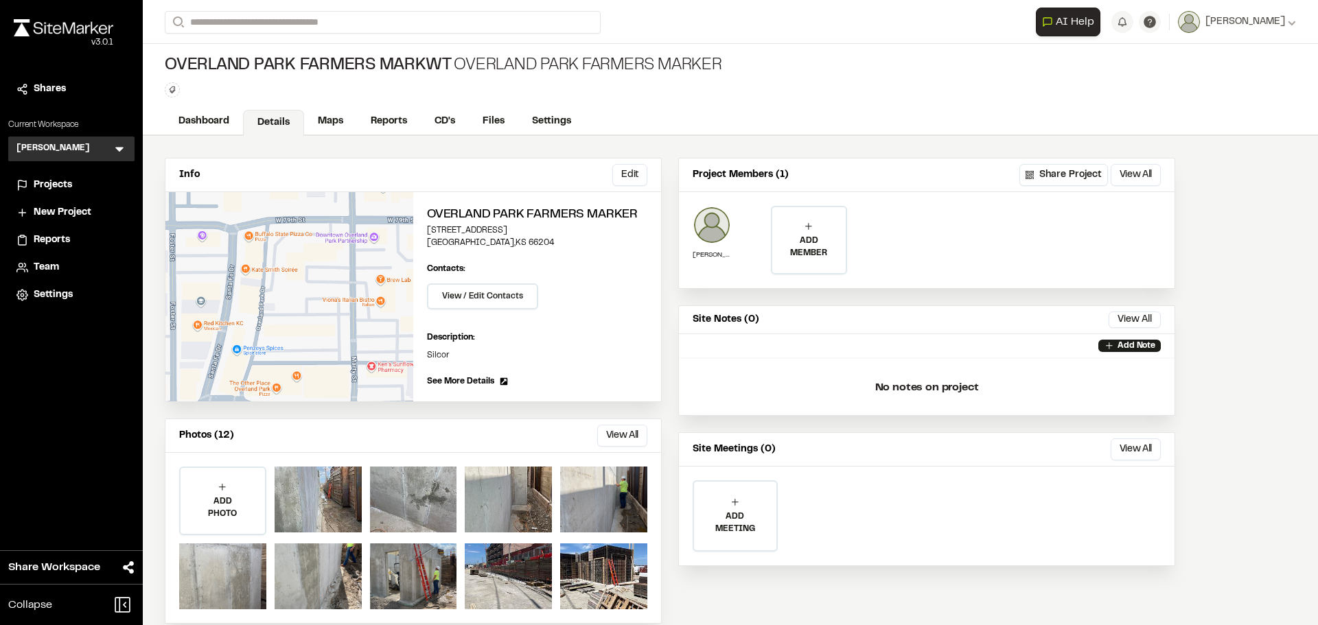
click at [1271, 488] on div "Info Edit Edit Overland Park Farmers Marker [STREET_ADDRESS] Edit Contacts: Vie…" at bounding box center [730, 391] width 1175 height 510
